Goal: Task Accomplishment & Management: Complete application form

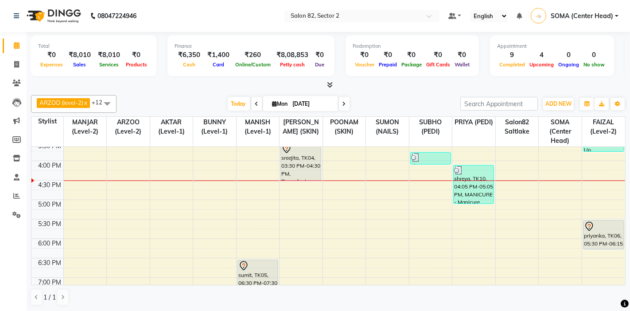
scroll to position [220, 0]
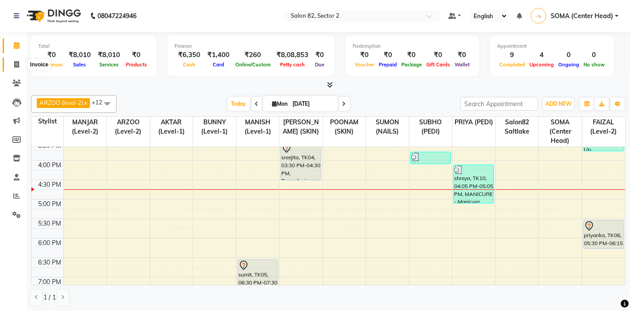
click at [16, 65] on icon at bounding box center [16, 64] width 5 height 7
select select "service"
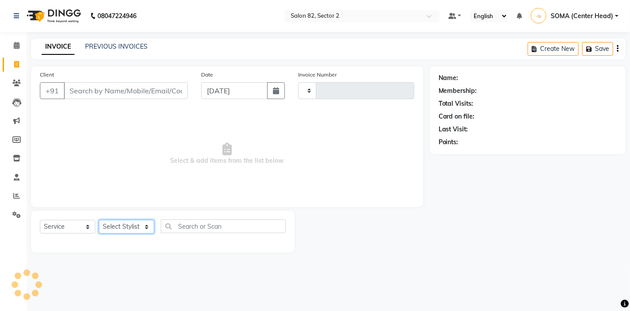
click at [122, 226] on select "Select Stylist" at bounding box center [126, 227] width 55 height 14
type input "1675"
select select "8703"
select select "83819"
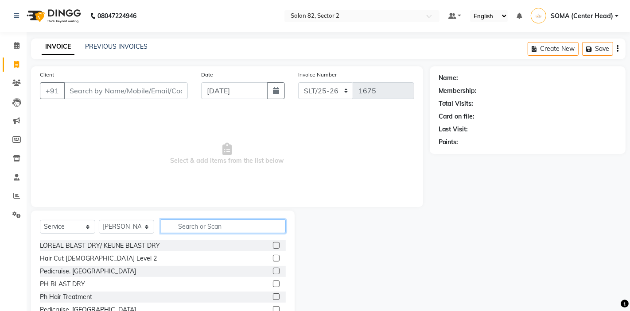
click at [223, 226] on input "text" at bounding box center [223, 227] width 125 height 14
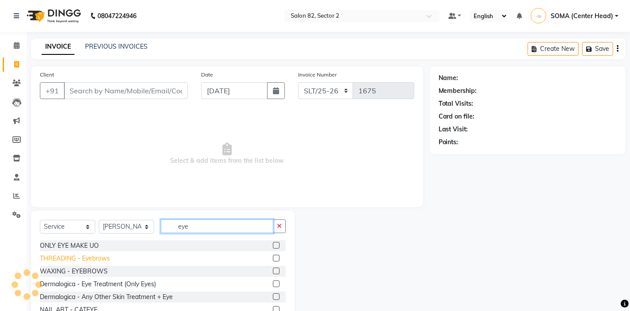
type input "eye"
click at [96, 258] on div "THREADING - Eyebrows" at bounding box center [75, 258] width 70 height 9
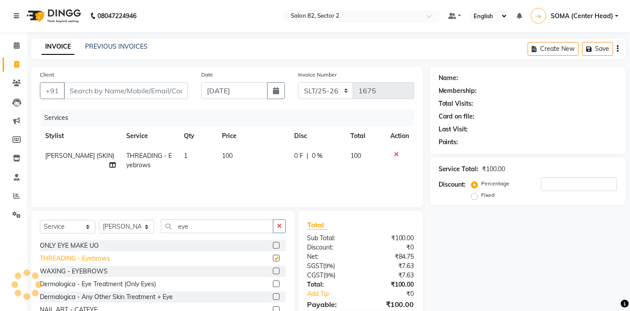
checkbox input "false"
click at [282, 227] on button "button" at bounding box center [279, 227] width 13 height 14
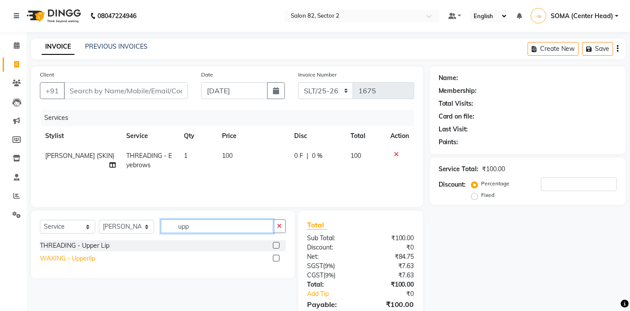
type input "upp"
click at [58, 259] on div "WAXING - Upperlip" at bounding box center [67, 258] width 55 height 9
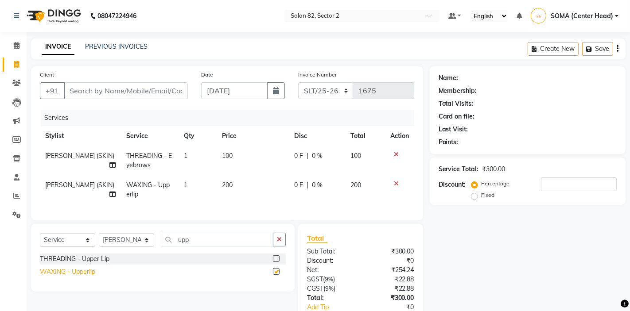
checkbox input "false"
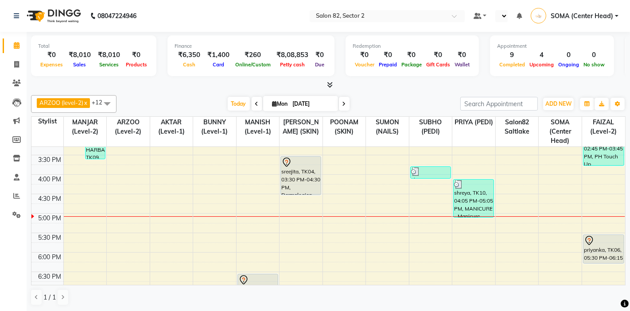
scroll to position [282, 0]
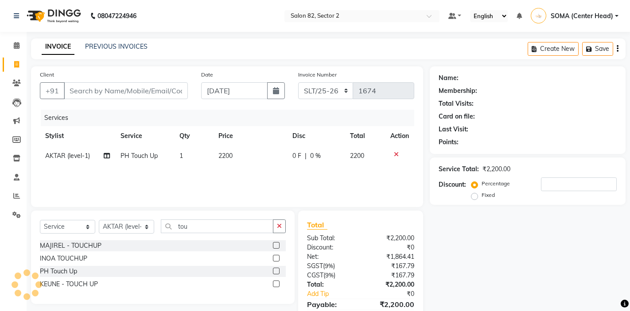
select select "service"
select select "33728"
click at [150, 92] on input "Client" at bounding box center [126, 90] width 124 height 17
type input "9"
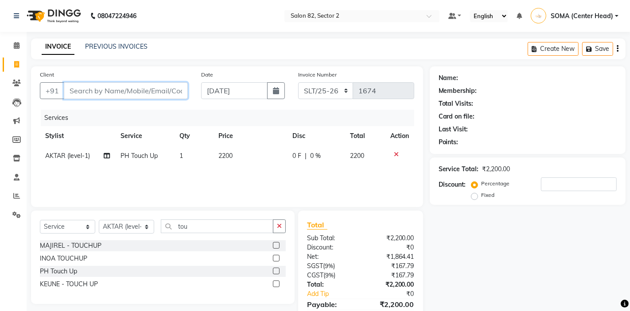
type input "0"
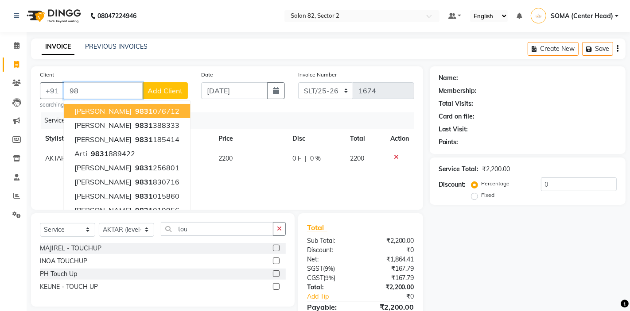
type input "9"
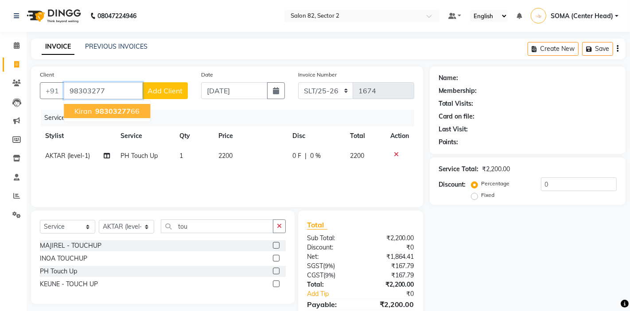
click at [131, 109] on ngb-highlight "98303277 66" at bounding box center [116, 111] width 46 height 9
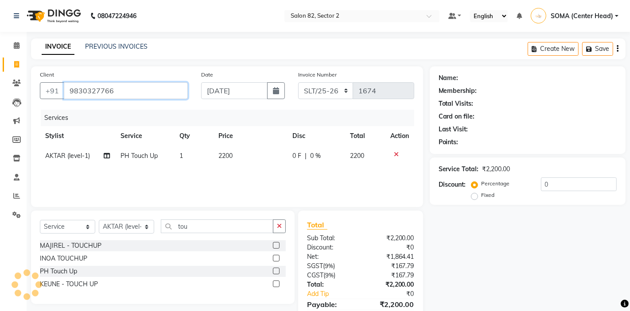
type input "9830327766"
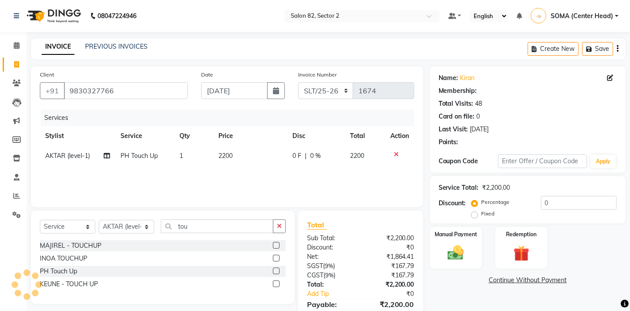
select select "1: Object"
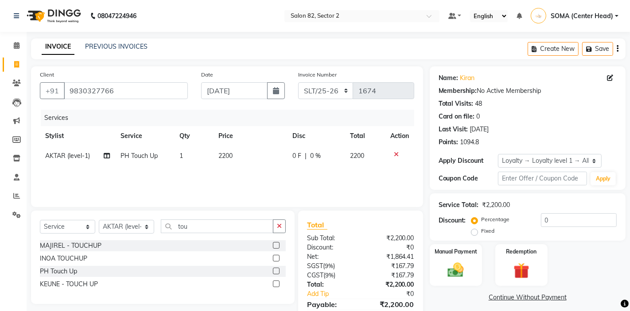
scroll to position [43, 0]
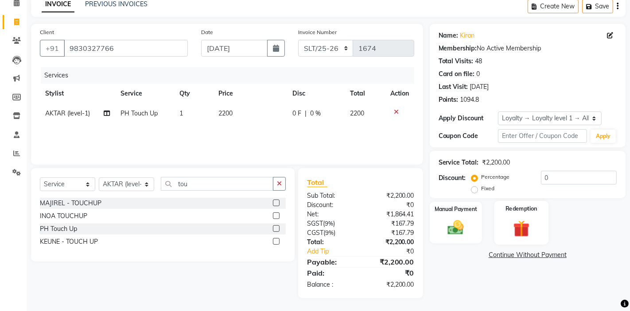
click at [523, 222] on img at bounding box center [521, 228] width 27 height 21
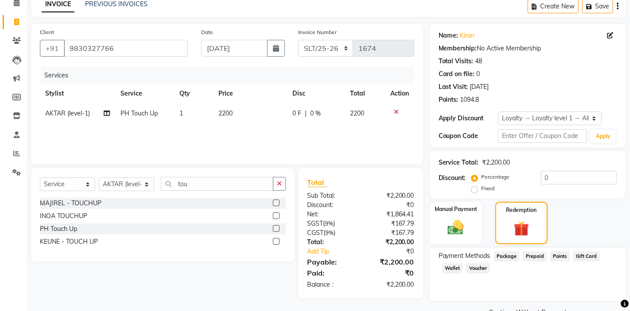
click at [562, 256] on span "Points" at bounding box center [559, 257] width 19 height 10
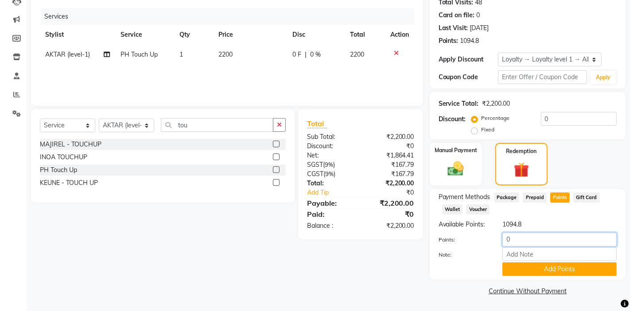
click at [532, 236] on input "0" at bounding box center [559, 240] width 114 height 14
type input "500"
click at [529, 273] on button "Add Points" at bounding box center [559, 270] width 114 height 14
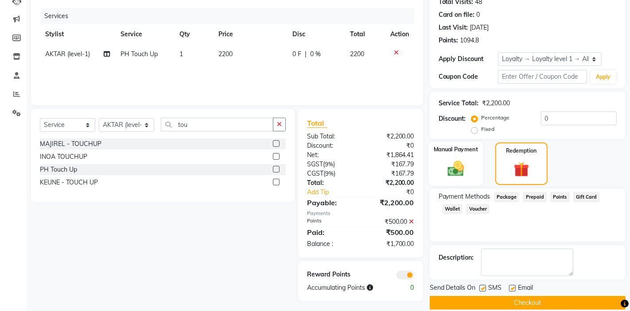
click at [465, 165] on img at bounding box center [455, 168] width 27 height 19
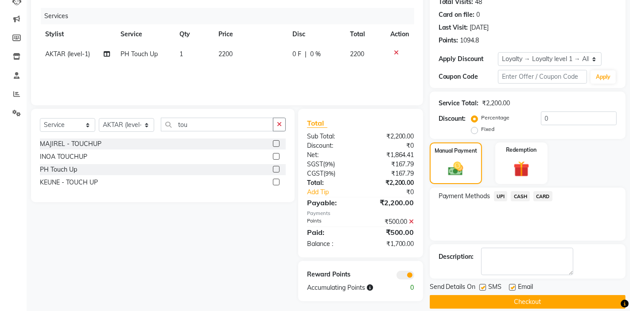
scroll to position [113, 0]
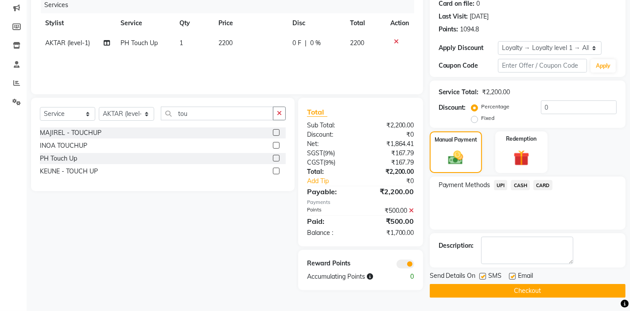
click at [522, 188] on span "CASH" at bounding box center [520, 185] width 19 height 10
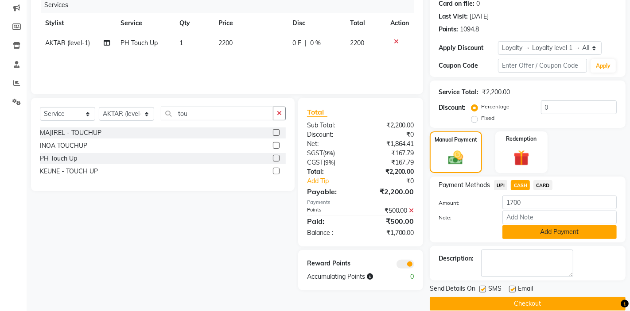
click at [531, 233] on button "Add Payment" at bounding box center [559, 232] width 114 height 14
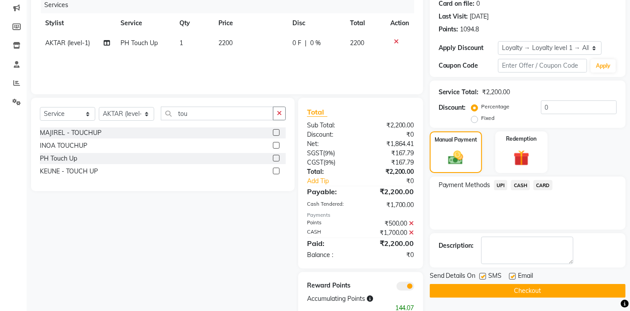
scroll to position [136, 0]
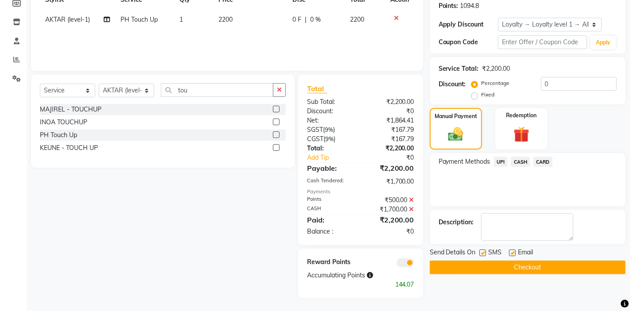
click at [529, 269] on button "Checkout" at bounding box center [528, 268] width 196 height 14
click at [520, 266] on button "Checkout" at bounding box center [528, 268] width 196 height 14
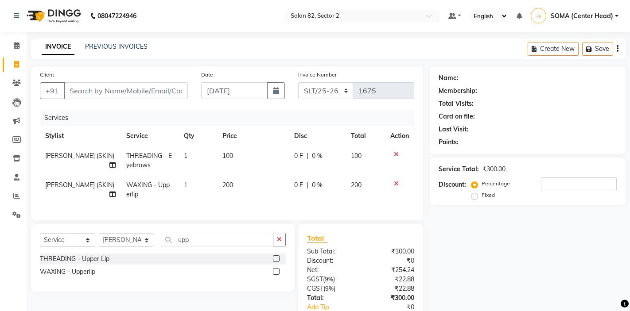
select select "service"
select select "83819"
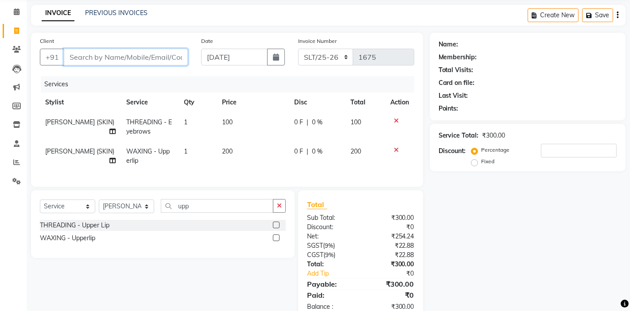
click at [151, 58] on input "Client" at bounding box center [126, 57] width 124 height 17
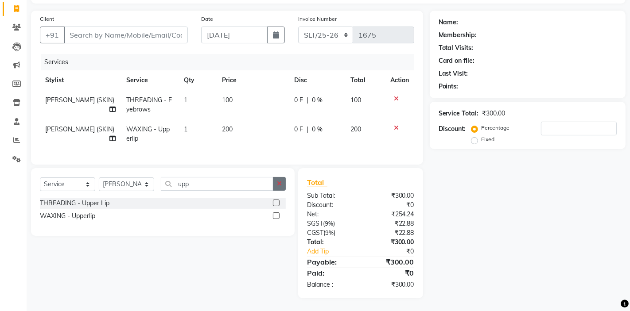
click at [279, 184] on icon "button" at bounding box center [279, 184] width 5 height 6
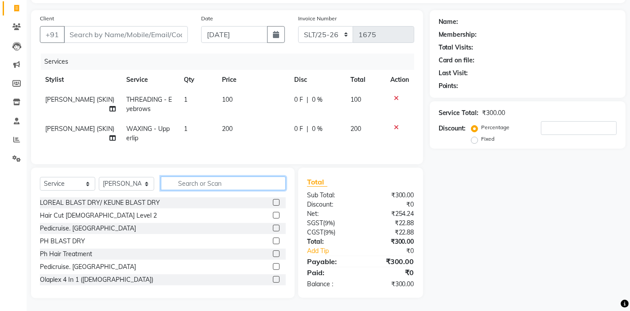
scroll to position [0, 0]
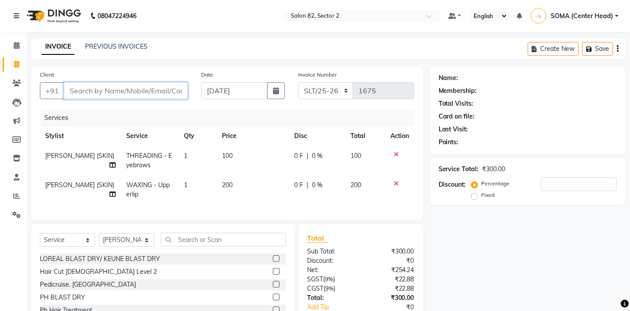
click at [125, 89] on input "Client" at bounding box center [126, 90] width 124 height 17
click at [146, 92] on input "Client" at bounding box center [126, 90] width 124 height 17
type input "9"
type input "0"
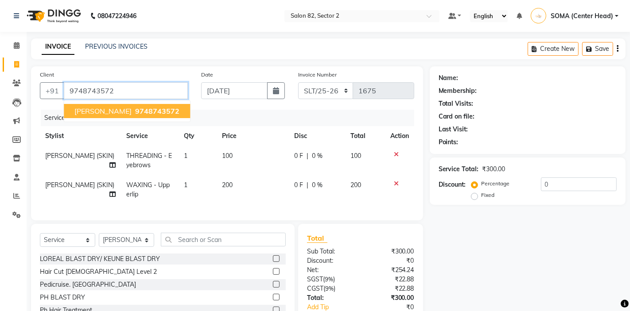
type input "9748743572"
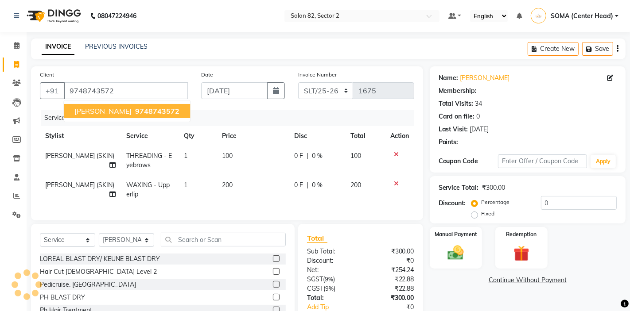
select select "1: Object"
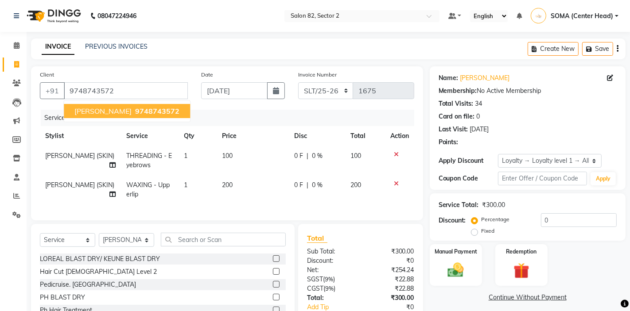
click at [92, 113] on button "piyali 9748743572" at bounding box center [127, 111] width 126 height 14
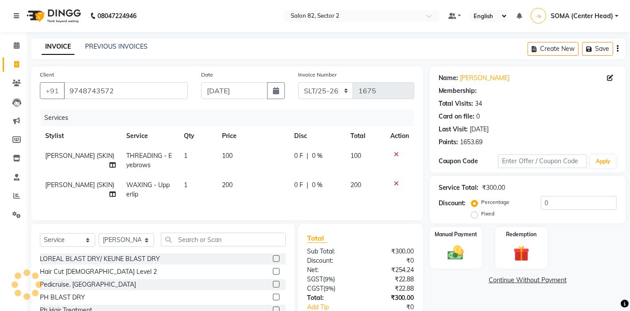
select select "1: Object"
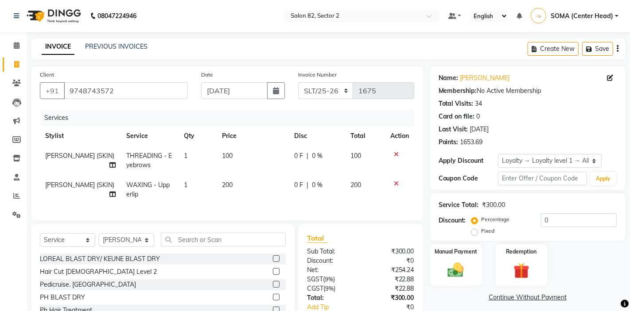
scroll to position [56, 0]
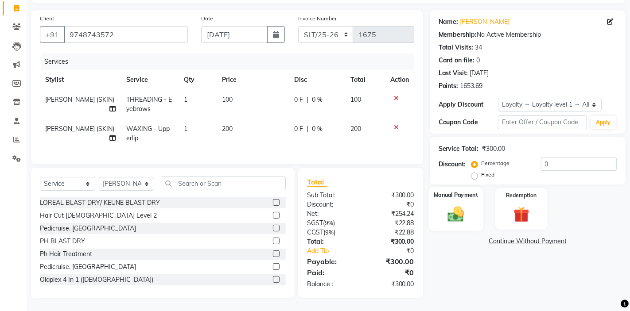
click at [472, 208] on div "Manual Payment" at bounding box center [455, 209] width 54 height 44
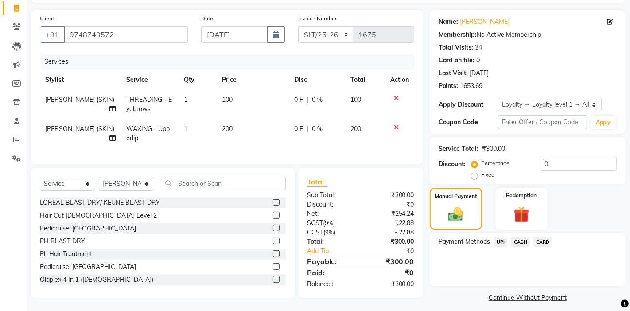
click at [542, 241] on span "CARD" at bounding box center [542, 242] width 19 height 10
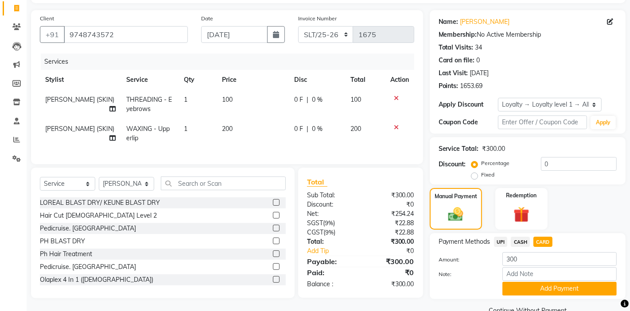
scroll to position [76, 0]
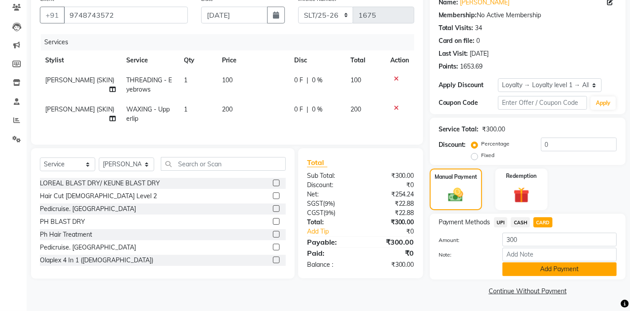
click at [569, 266] on button "Add Payment" at bounding box center [559, 270] width 114 height 14
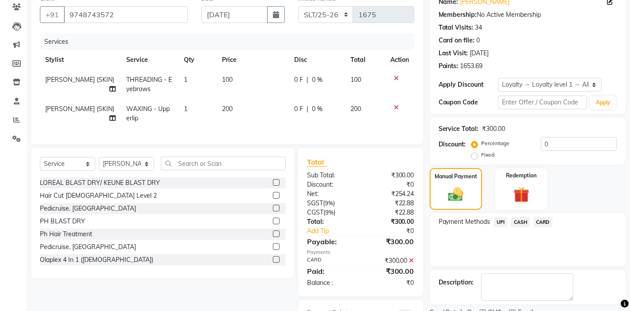
scroll to position [118, 0]
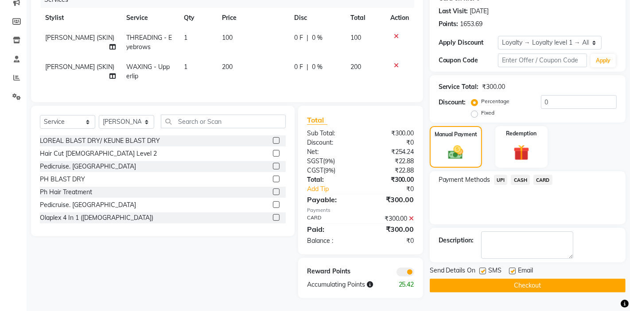
click at [515, 287] on button "Checkout" at bounding box center [528, 286] width 196 height 14
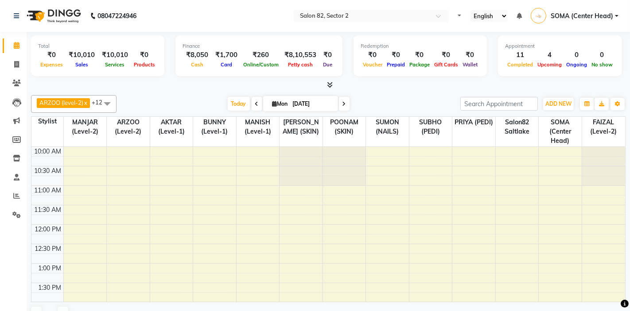
select select "en"
